Goal: Check status: Check status

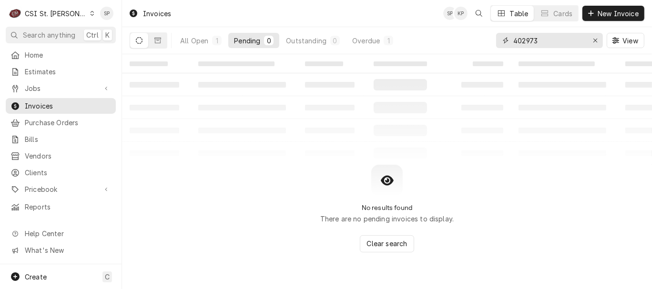
click at [563, 38] on input "402973" at bounding box center [550, 40] width 72 height 15
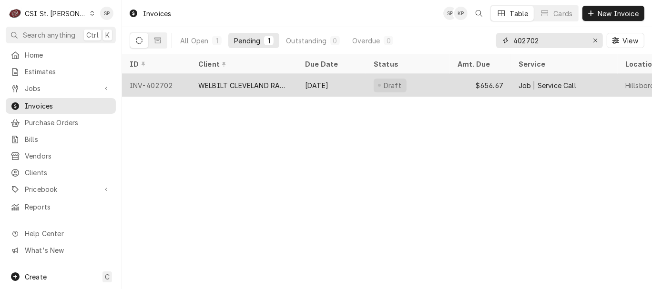
type input "402702"
click at [165, 83] on div "INV-402702" at bounding box center [156, 85] width 69 height 23
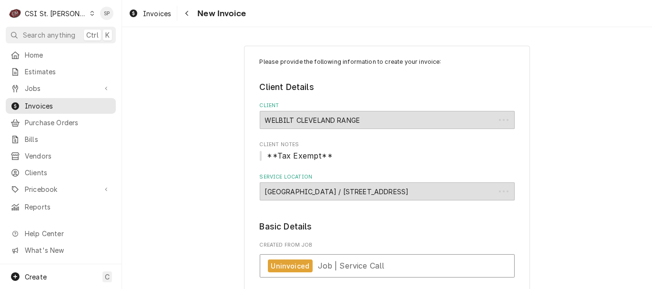
type textarea "x"
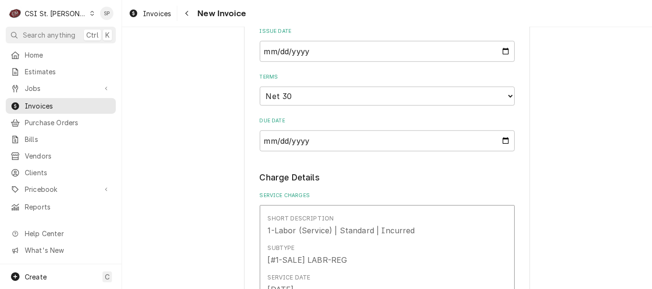
scroll to position [645, 0]
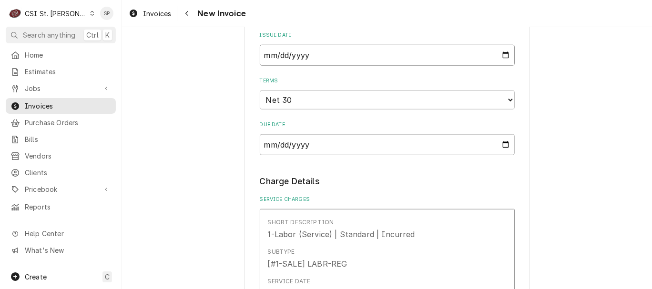
click at [498, 58] on input "[DATE]" at bounding box center [387, 55] width 255 height 21
type input "[DATE]"
type textarea "x"
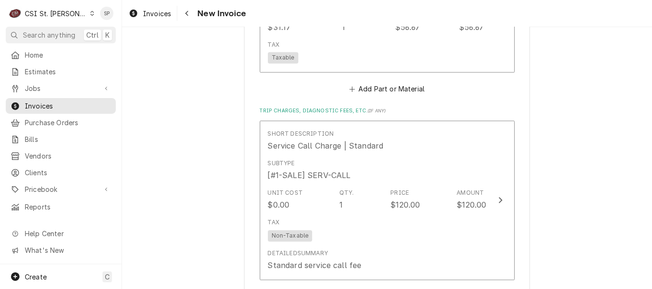
scroll to position [1472, 0]
click at [101, 102] on span "Invoices" at bounding box center [68, 106] width 86 height 10
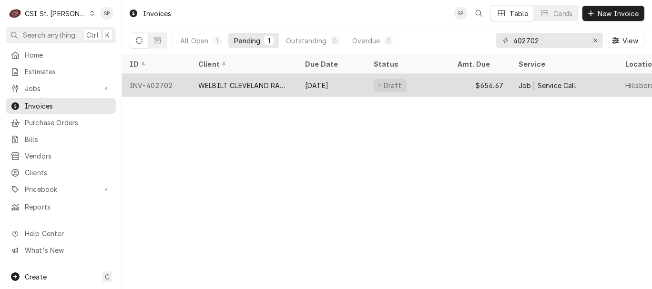
click at [146, 79] on div "INV-402702" at bounding box center [156, 85] width 69 height 23
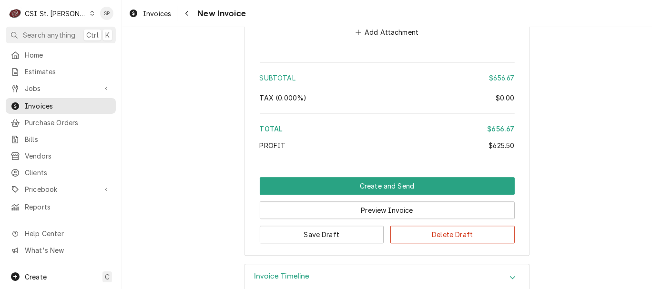
scroll to position [1950, 0]
click at [510, 274] on icon "Accordion Header" at bounding box center [513, 278] width 7 height 8
click at [510, 276] on icon "Accordion Header" at bounding box center [513, 277] width 6 height 3
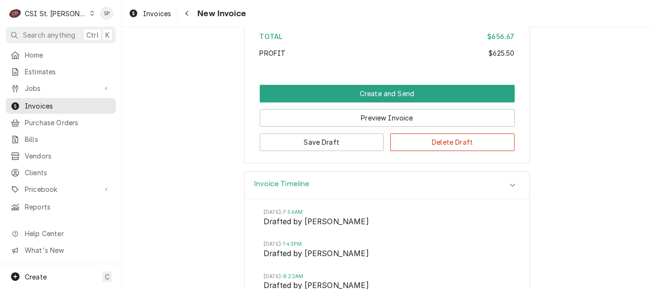
scroll to position [2049, 0]
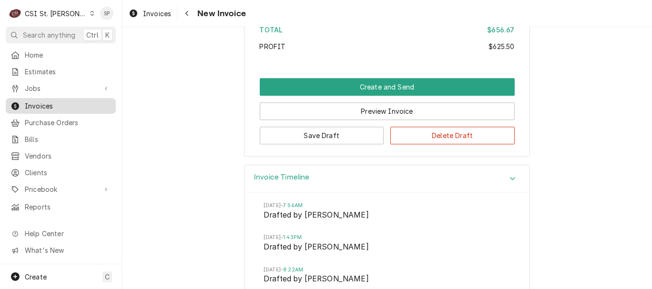
click at [72, 102] on span "Invoices" at bounding box center [68, 106] width 86 height 10
